Goal: Information Seeking & Learning: Learn about a topic

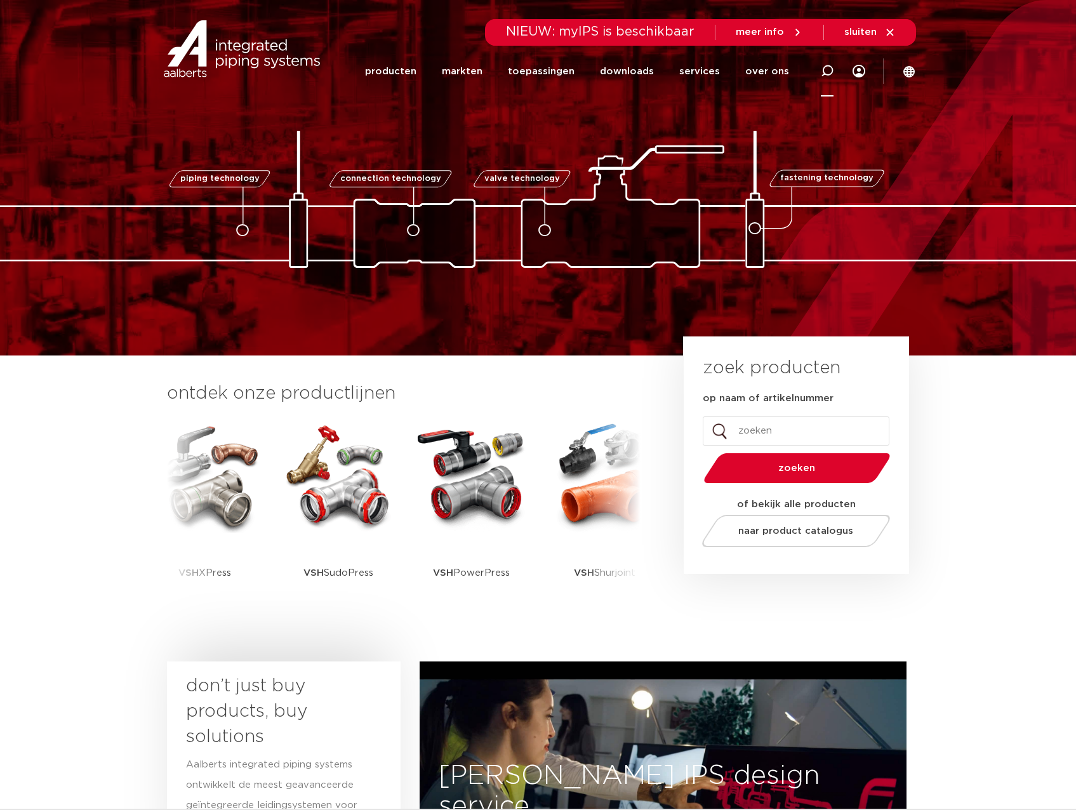
click at [831, 70] on icon at bounding box center [827, 71] width 13 height 13
type input "c9401"
click button "Zoeken" at bounding box center [0, 0] width 0 height 0
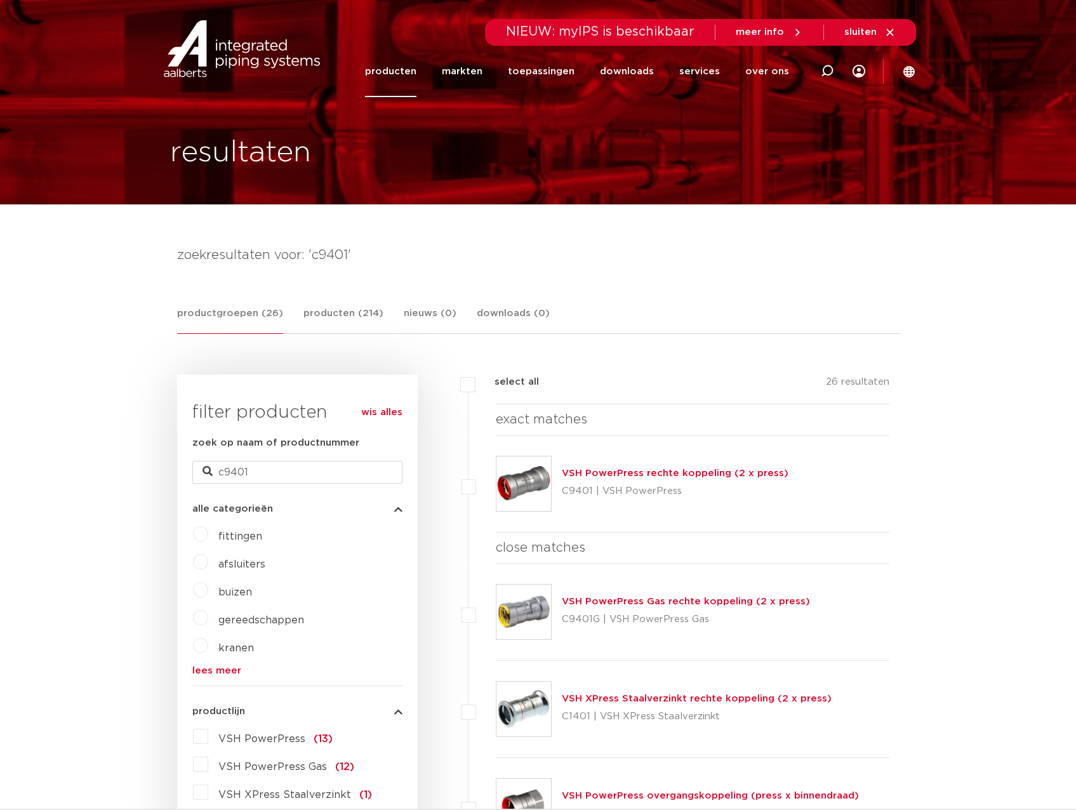
click at [522, 493] on img at bounding box center [523, 483] width 55 height 55
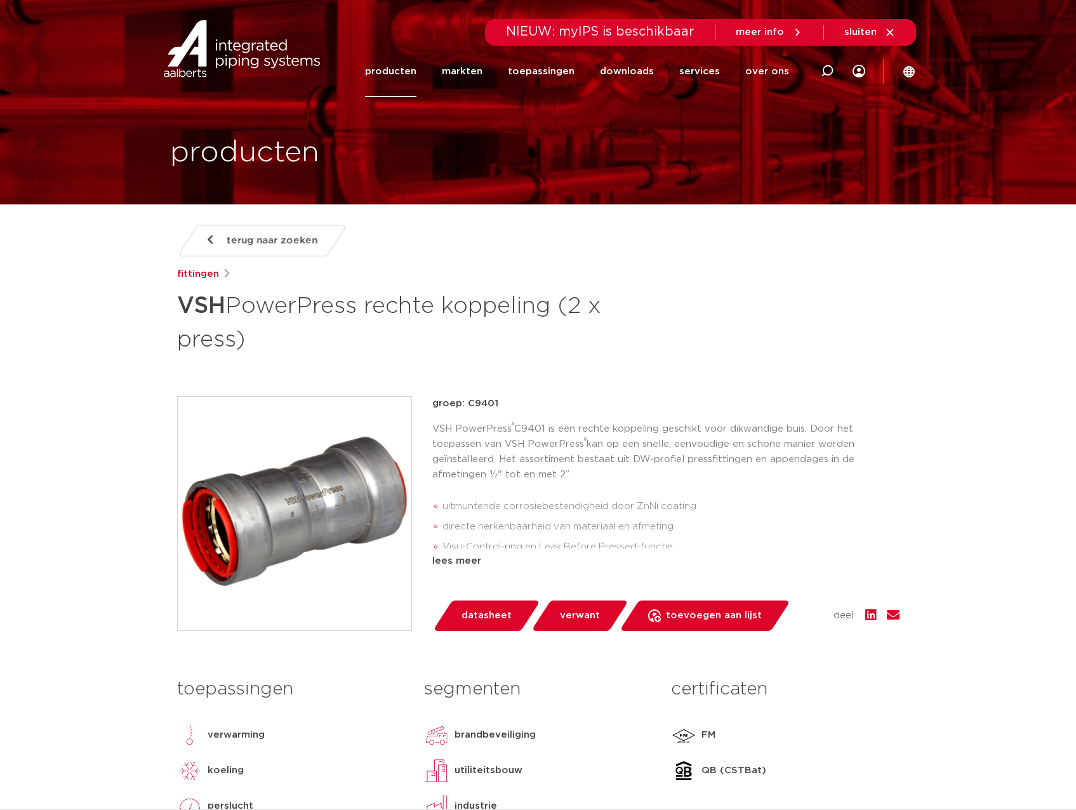
click at [296, 492] on img at bounding box center [295, 514] width 234 height 234
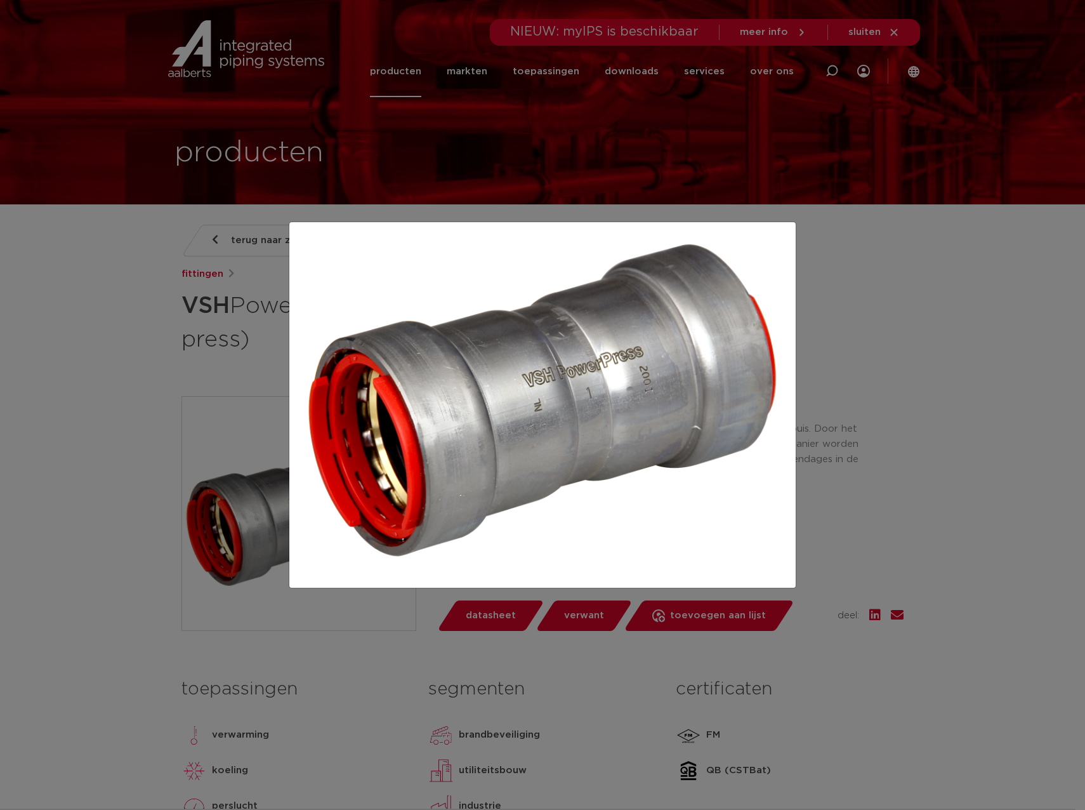
drag, startPoint x: 131, startPoint y: 390, endPoint x: 251, endPoint y: 327, distance: 135.4
click at [139, 384] on div at bounding box center [542, 405] width 1085 height 810
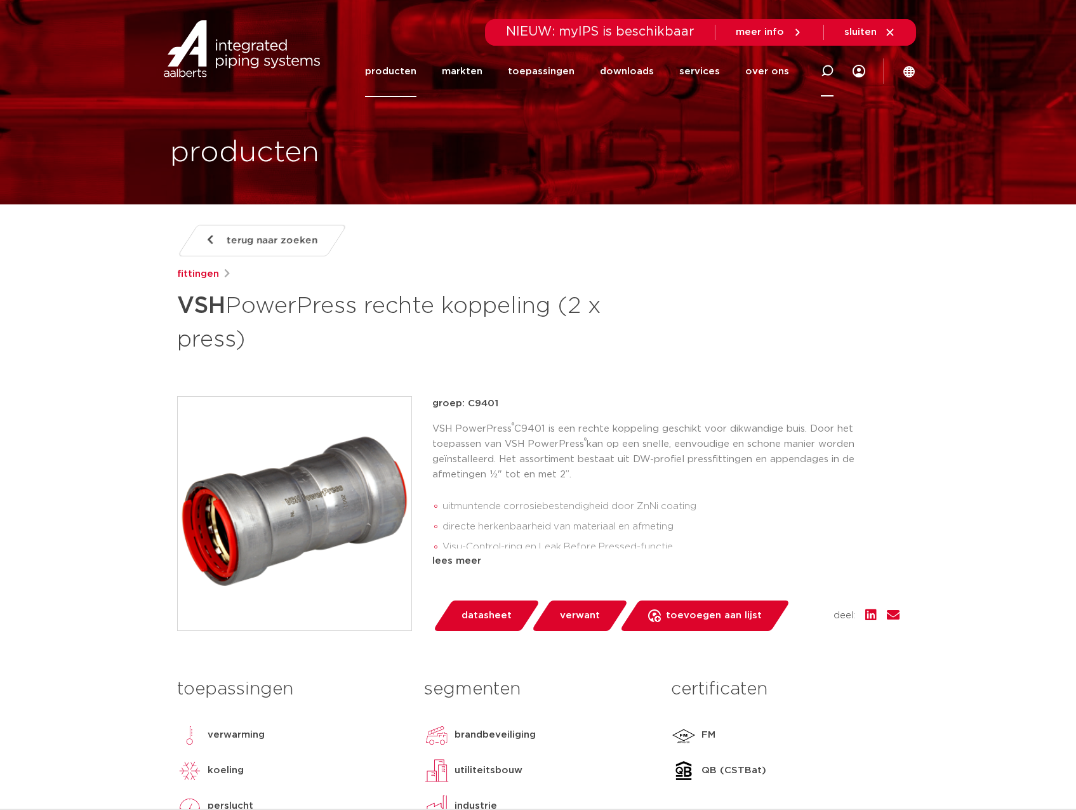
click at [828, 75] on icon at bounding box center [826, 70] width 15 height 15
type input "sm500"
click button "Zoeken" at bounding box center [0, 0] width 0 height 0
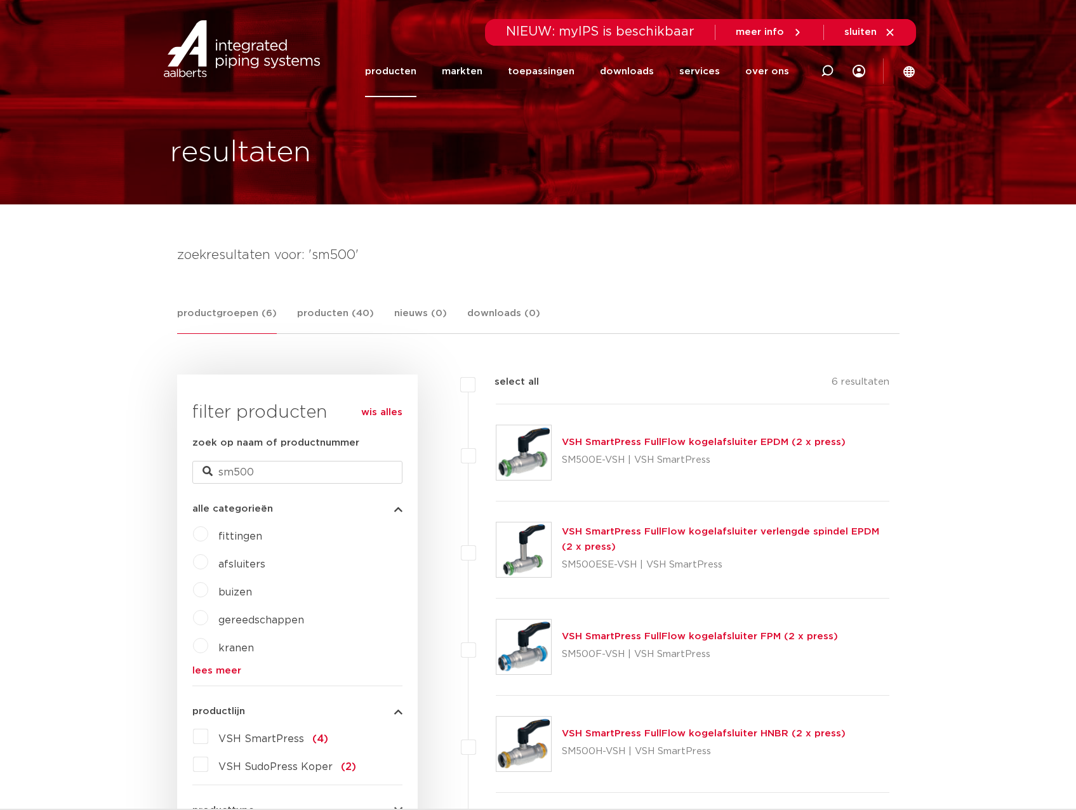
click at [665, 442] on link "VSH SmartPress FullFlow kogelafsluiter EPDM (2 x press)" at bounding box center [704, 442] width 284 height 10
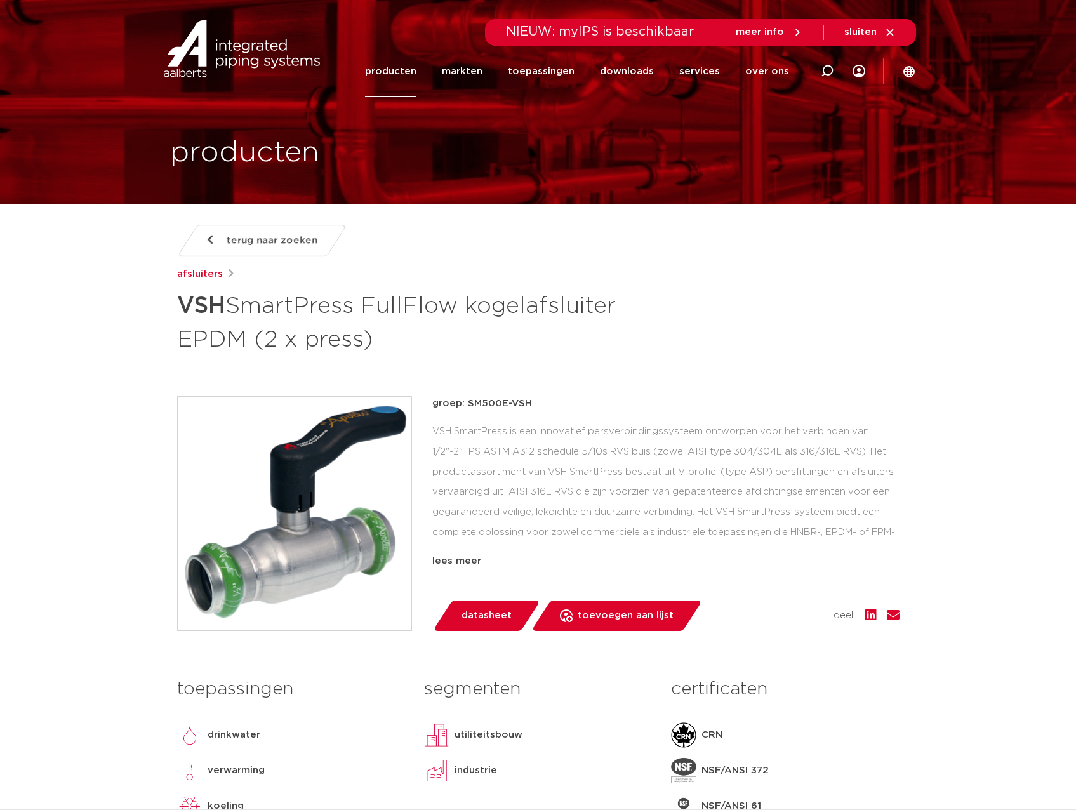
click at [296, 550] on img at bounding box center [295, 514] width 234 height 234
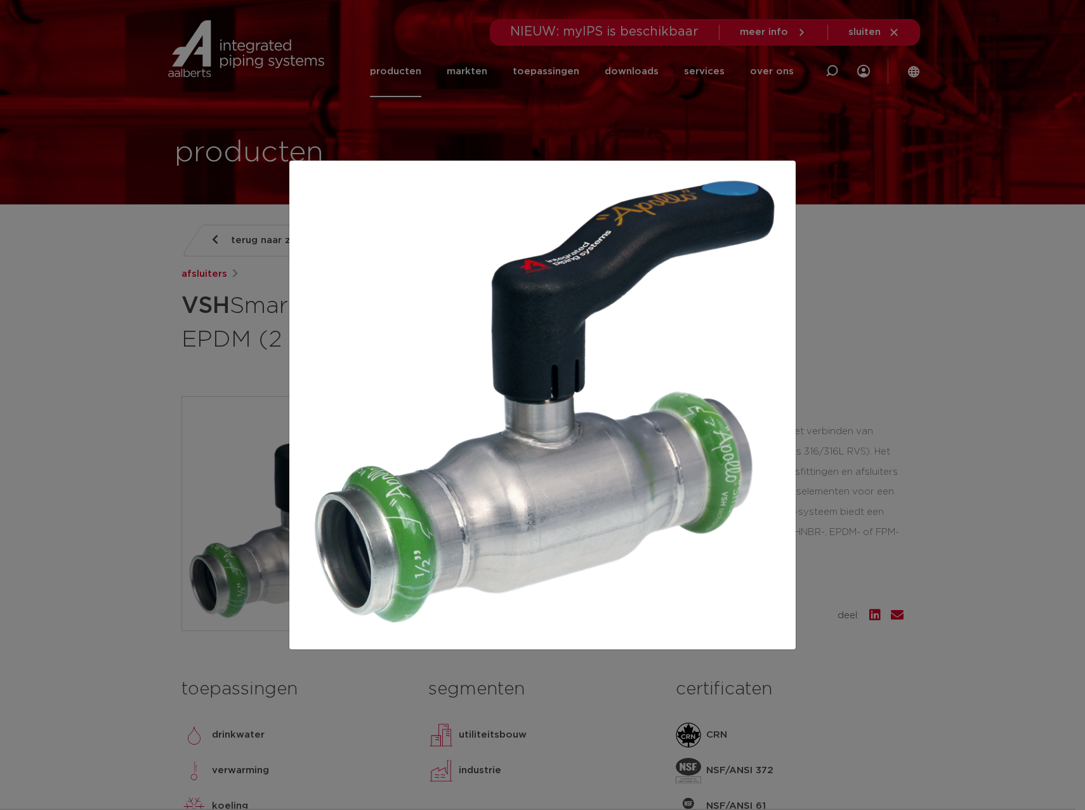
click at [975, 401] on div at bounding box center [542, 405] width 1085 height 810
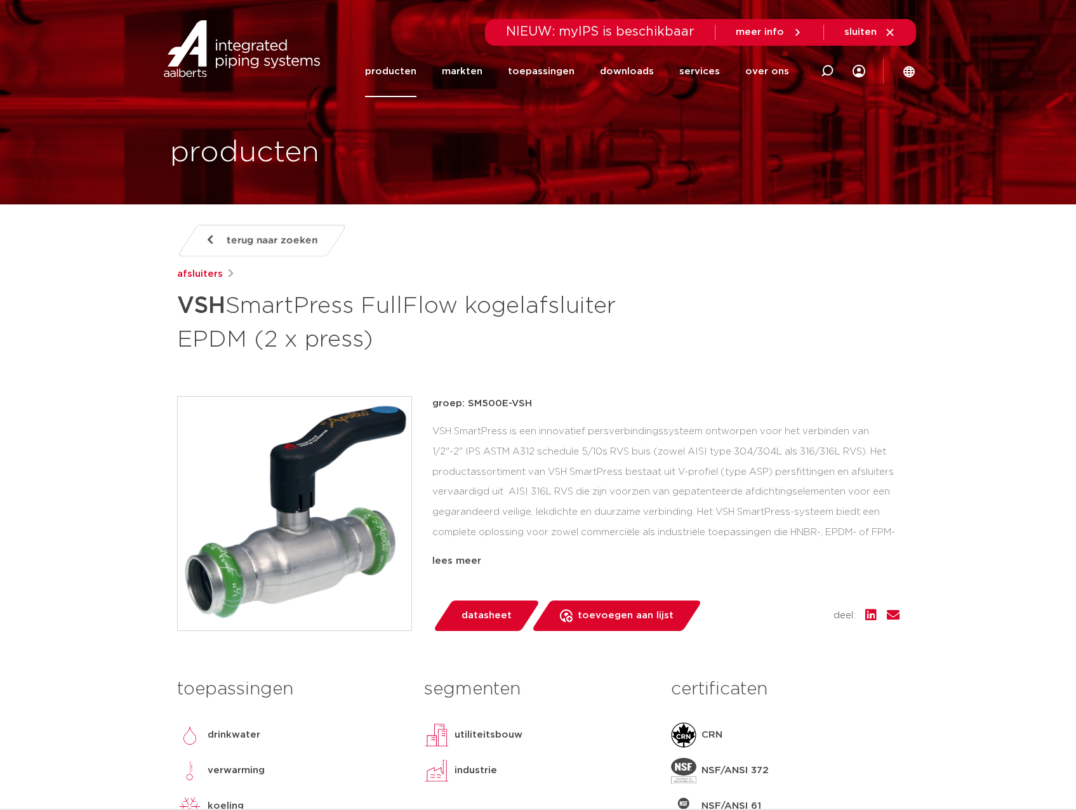
click at [416, 79] on link "producten" at bounding box center [390, 71] width 51 height 51
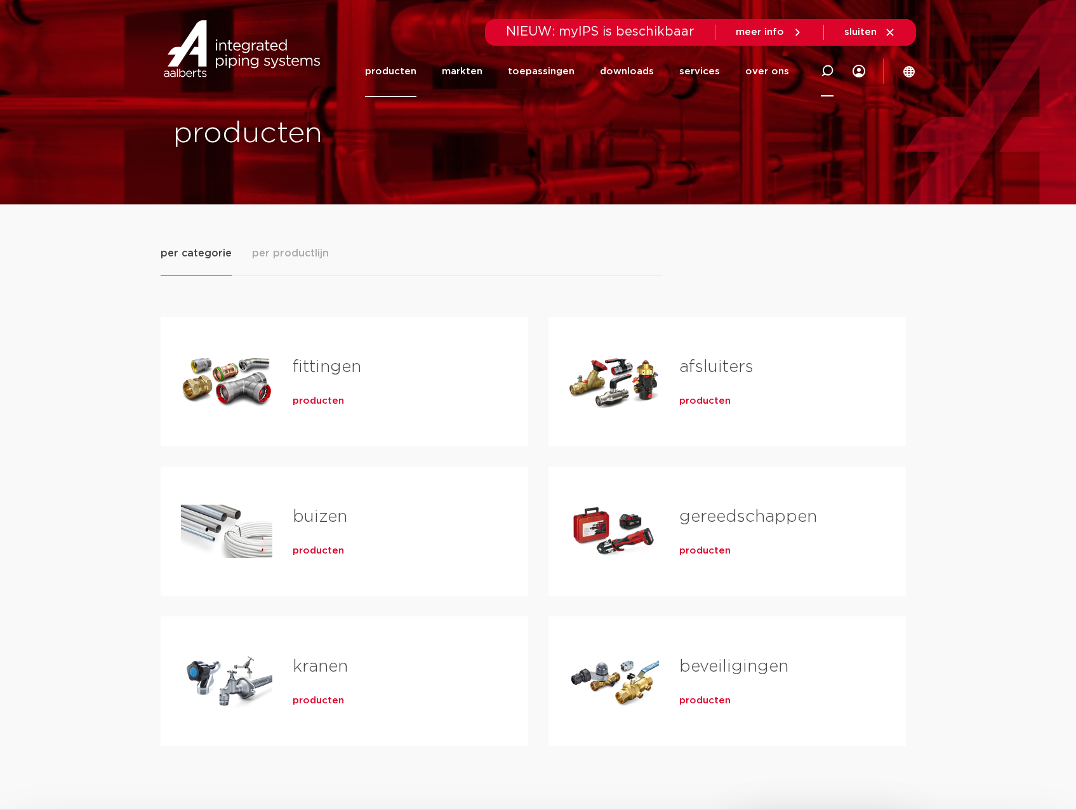
click at [833, 73] on icon at bounding box center [827, 71] width 13 height 13
type input "r2701"
click button "Zoeken" at bounding box center [0, 0] width 0 height 0
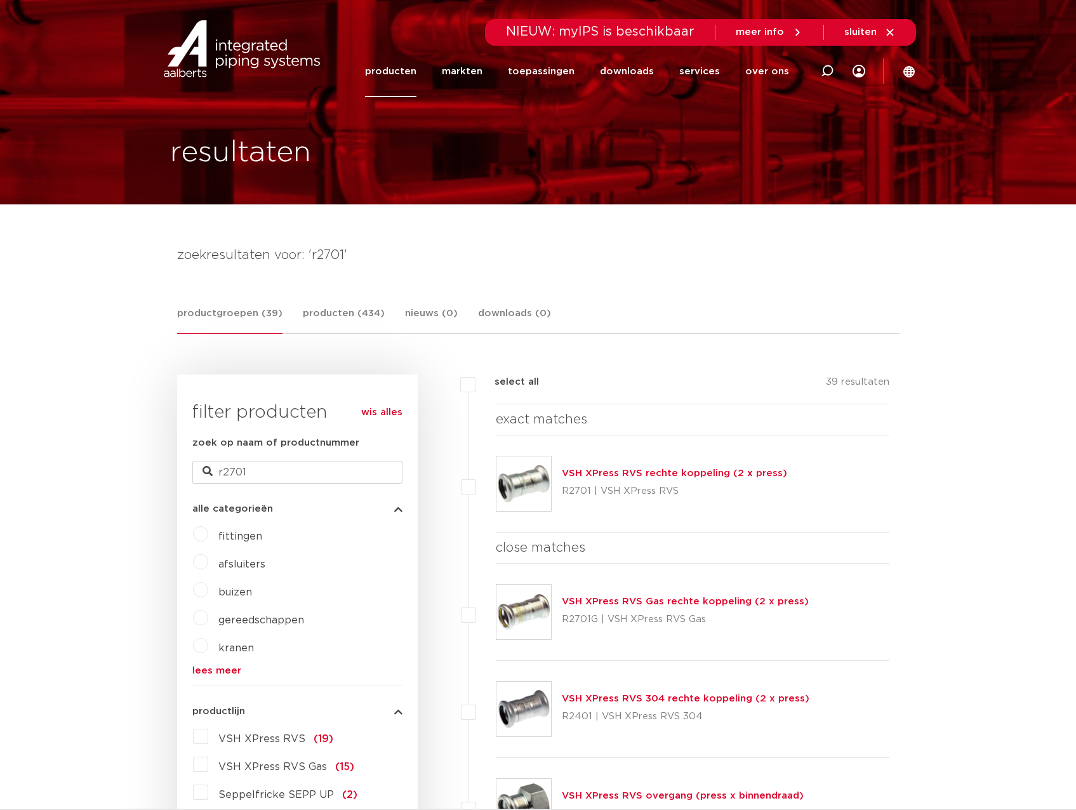
click at [537, 478] on img at bounding box center [523, 483] width 55 height 55
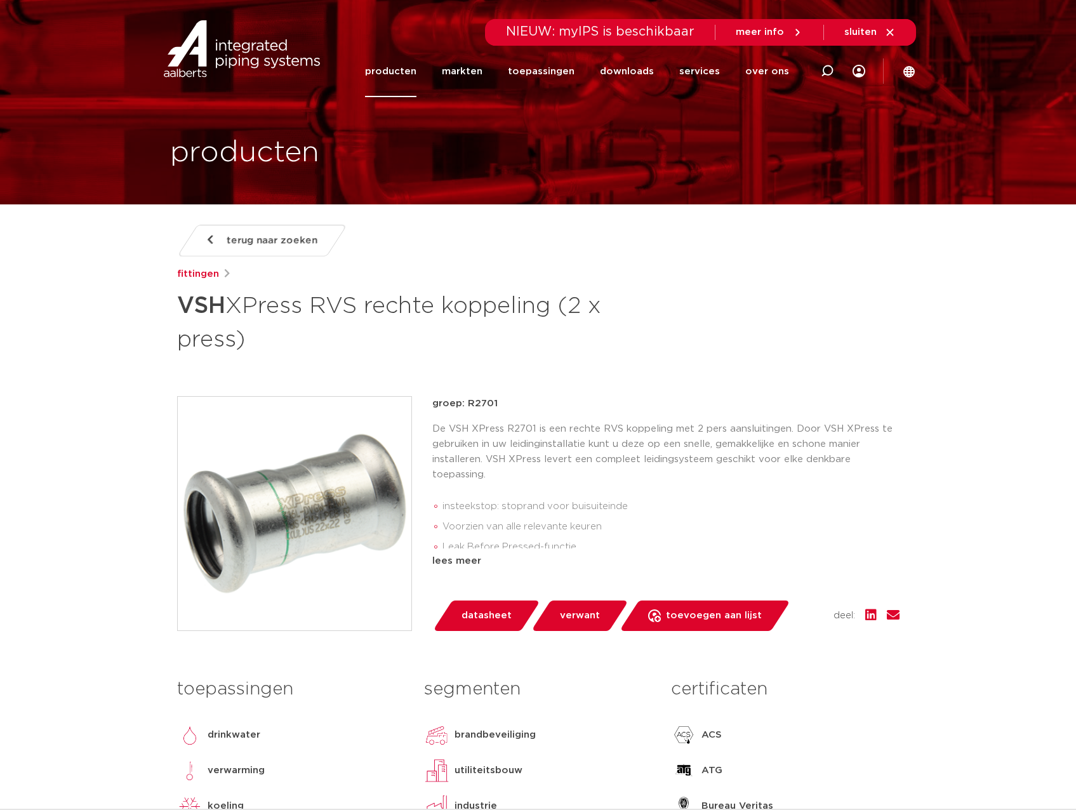
click at [252, 513] on img at bounding box center [295, 514] width 234 height 234
